Goal: Transaction & Acquisition: Purchase product/service

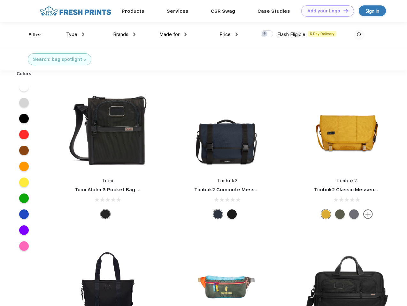
click at [325, 11] on link "Add your Logo Design Tool" at bounding box center [327, 10] width 53 height 11
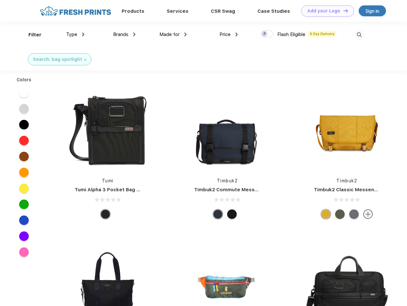
click at [0, 0] on div "Design Tool" at bounding box center [0, 0] width 0 height 0
click at [343, 11] on link "Add your Logo Design Tool" at bounding box center [327, 10] width 53 height 11
click at [31, 35] on div "Filter" at bounding box center [34, 34] width 13 height 7
click at [75, 34] on span "Type" at bounding box center [71, 35] width 11 height 6
click at [124, 34] on span "Brands" at bounding box center [120, 35] width 15 height 6
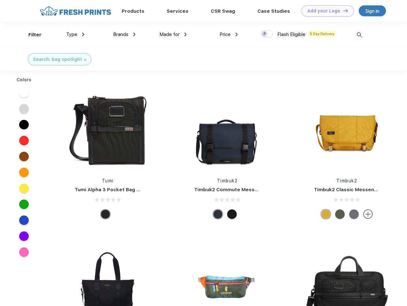
click at [173, 34] on span "Made for" at bounding box center [169, 35] width 20 height 6
click at [229, 34] on span "Price" at bounding box center [224, 35] width 11 height 6
click at [267, 34] on div at bounding box center [266, 33] width 12 height 7
click at [265, 34] on input "checkbox" at bounding box center [262, 32] width 4 height 4
click at [359, 35] on img at bounding box center [359, 35] width 11 height 11
